Goal: Task Accomplishment & Management: Manage account settings

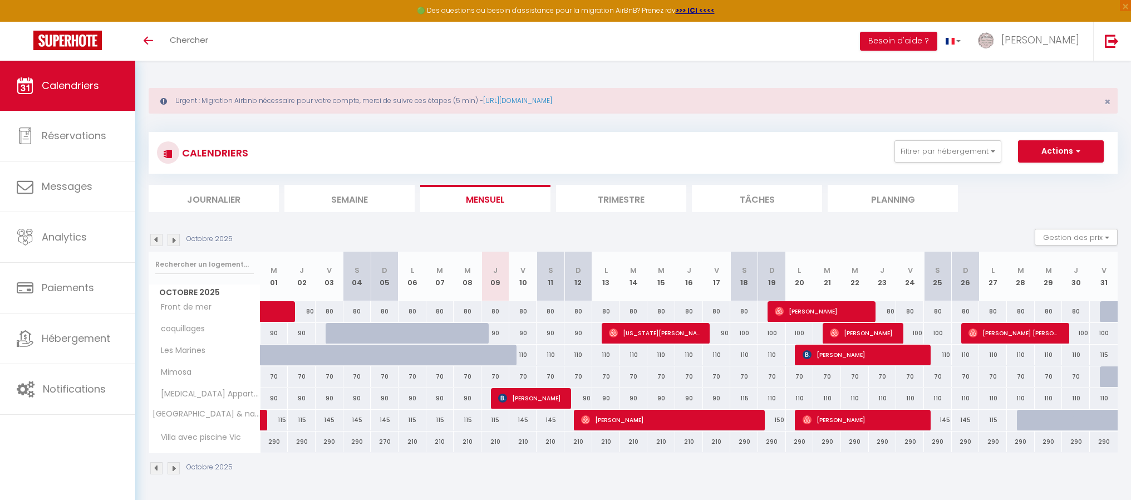
select select
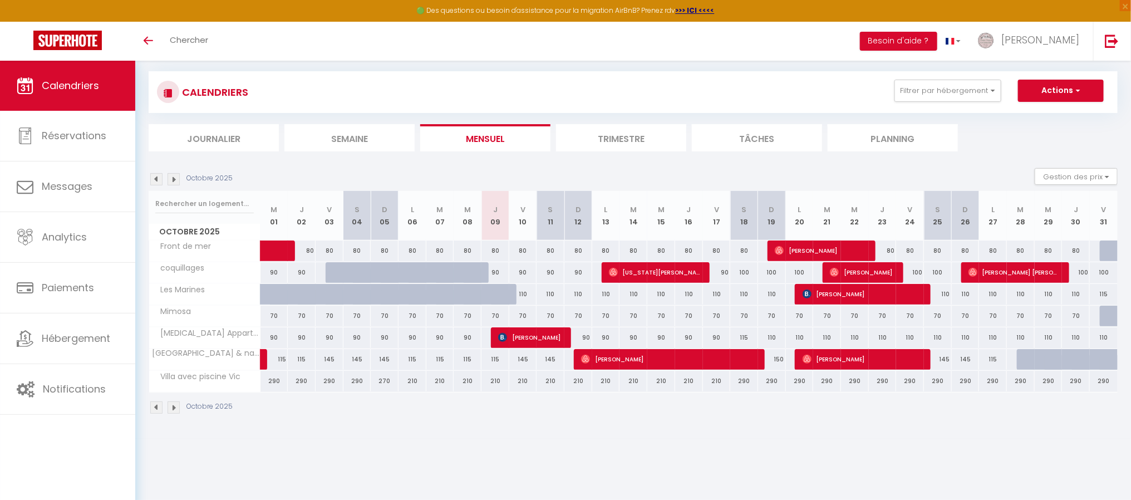
scroll to position [61, 0]
click at [535, 348] on span "[PERSON_NAME]" at bounding box center [530, 337] width 65 height 21
select select "OK"
select select "KO"
select select "0"
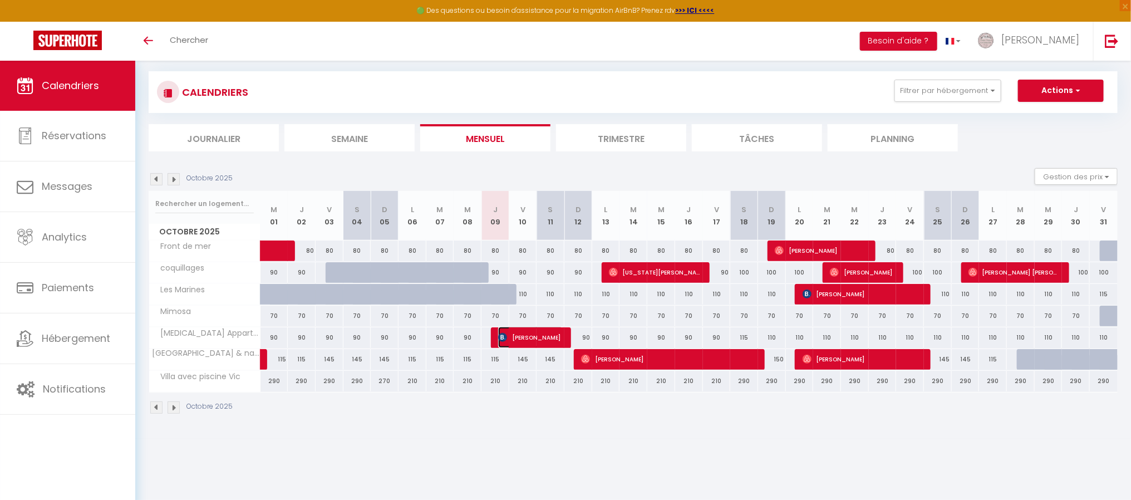
select select "0"
select select "1"
select select
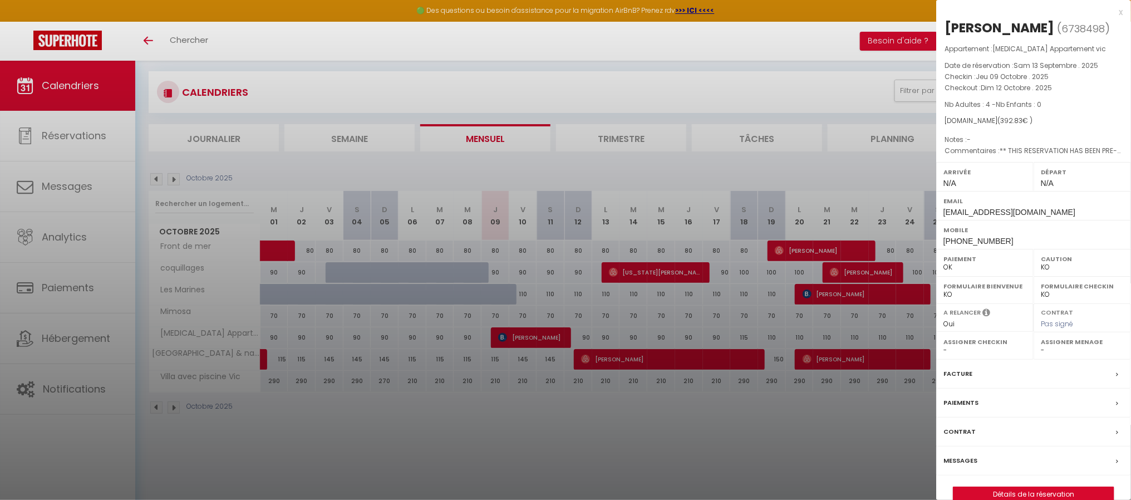
click at [950, 464] on label "Messages" at bounding box center [960, 461] width 34 height 12
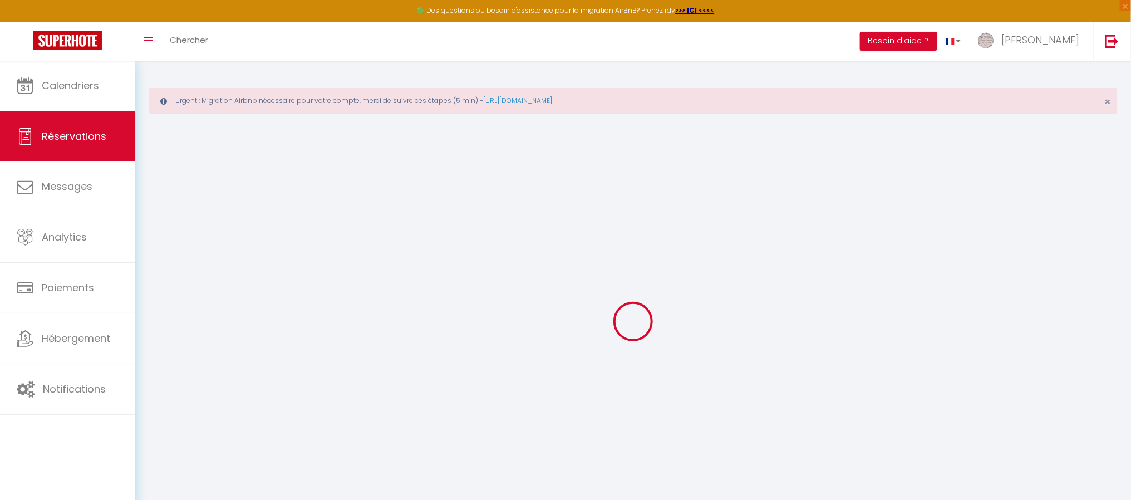
select select
checkbox input "false"
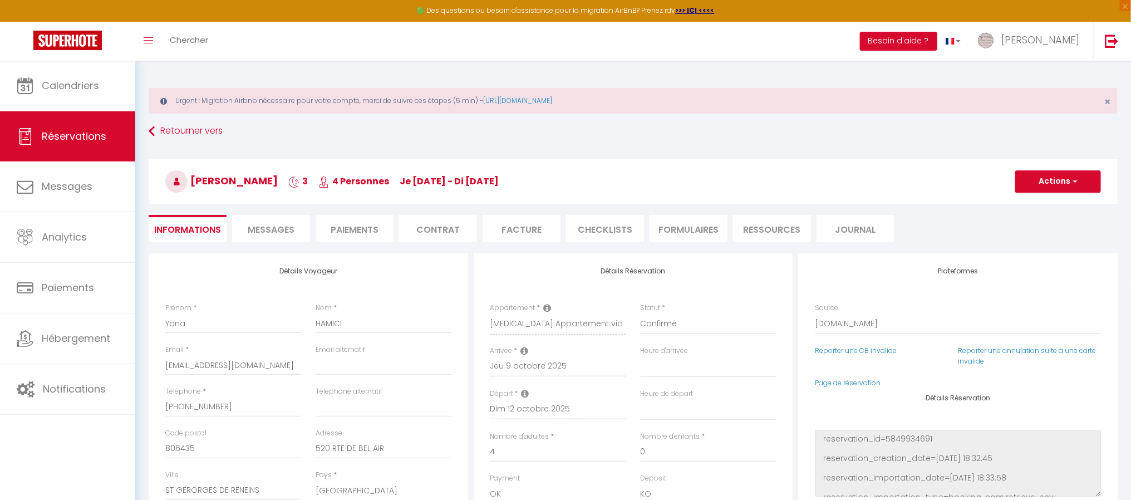
select select
checkbox input "false"
type textarea "** THIS RESERVATION HAS BEEN PRE-PAID ** Approximate time of arrival: between 1…"
